Goal: Register for event/course

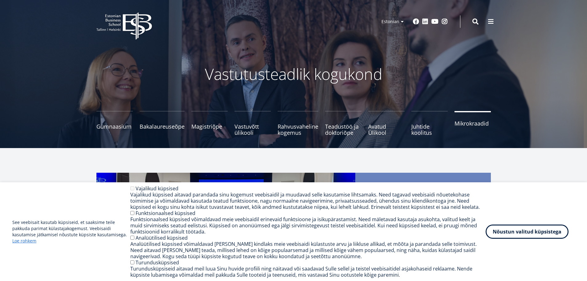
click at [481, 129] on link "Mikrokraadid" at bounding box center [472, 123] width 36 height 25
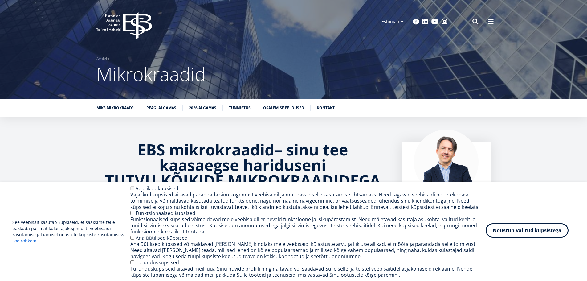
drag, startPoint x: 528, startPoint y: 234, endPoint x: 418, endPoint y: 210, distance: 113.0
click at [528, 233] on button "Nõustun valitud küpsistega" at bounding box center [527, 230] width 83 height 14
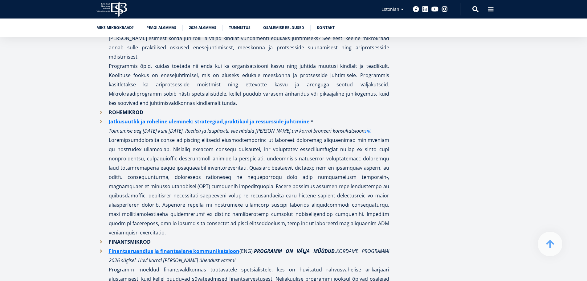
scroll to position [709, 0]
click at [196, 117] on link "Jätkusuutlik ja roheline üleminek: strateegiad,praktikad ja ressursside juhtimi…" at bounding box center [209, 121] width 201 height 9
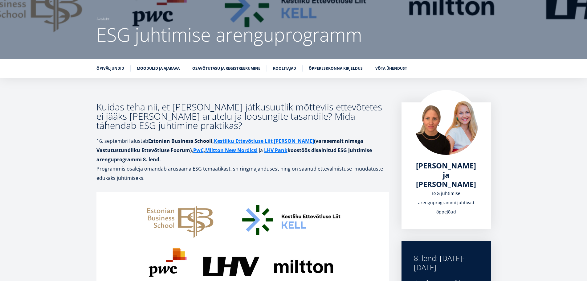
scroll to position [43, 0]
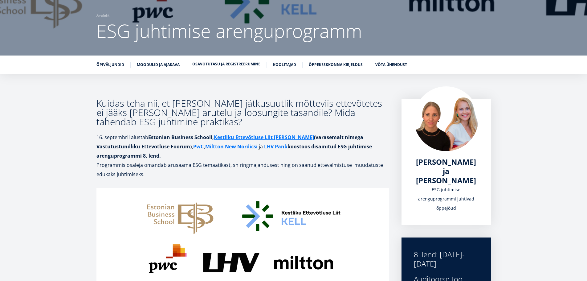
click at [241, 63] on link "Osavõtutasu ja registreerumine" at bounding box center [226, 64] width 68 height 6
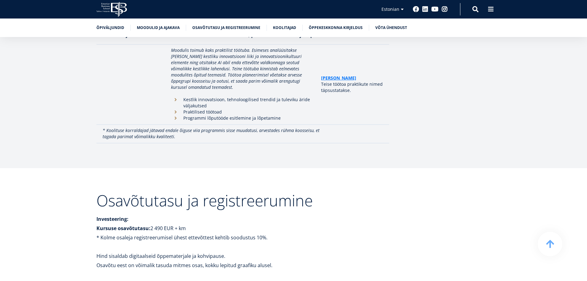
scroll to position [1682, 0]
click at [168, 30] on li "Moodulid ja ajakava" at bounding box center [161, 28] width 49 height 6
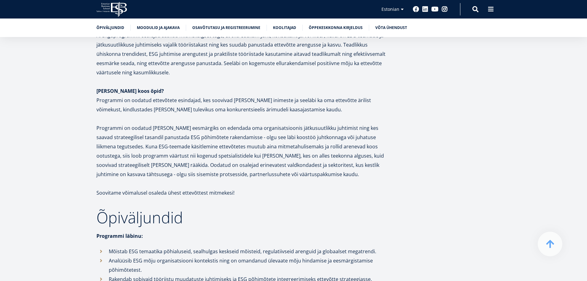
scroll to position [748, 0]
